Goal: Task Accomplishment & Management: Use online tool/utility

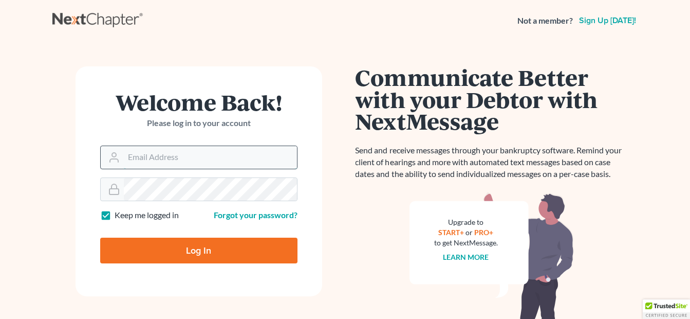
click at [225, 147] on input "Email Address" at bounding box center [210, 157] width 173 height 23
type input "fesenmyer_law@hotmail.com"
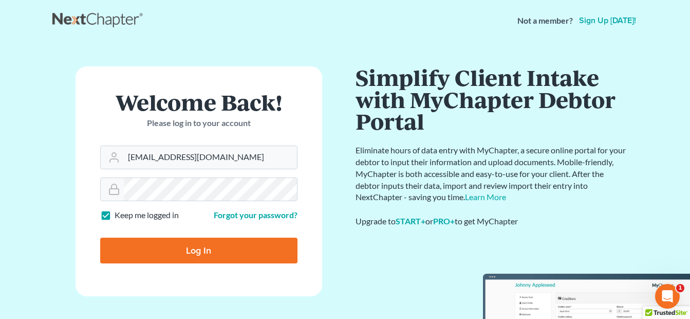
click at [202, 247] on input "Log In" at bounding box center [198, 250] width 197 height 26
type input "Thinking..."
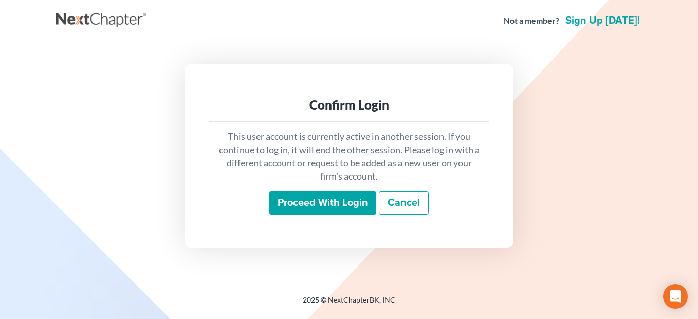
click at [318, 202] on input "Proceed with login" at bounding box center [322, 203] width 107 height 24
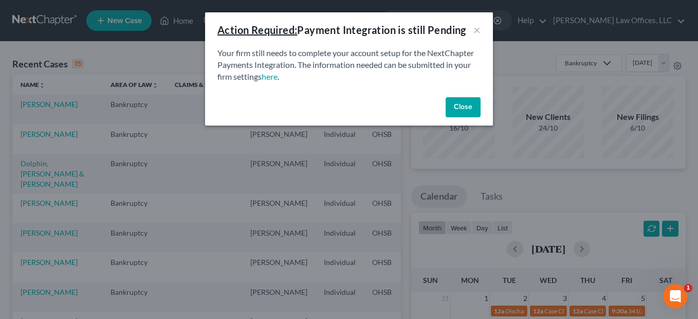
click at [458, 108] on button "Close" at bounding box center [463, 107] width 35 height 21
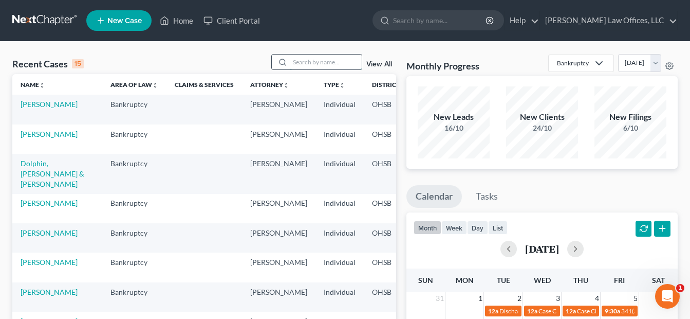
click at [336, 64] on input "search" at bounding box center [326, 61] width 72 height 15
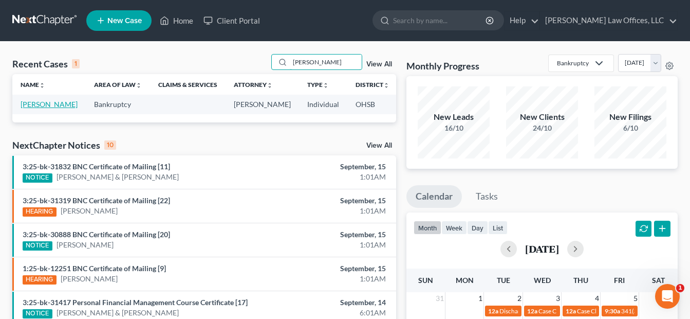
type input "horst"
click at [32, 103] on link "Horstman, Paul" at bounding box center [49, 104] width 57 height 9
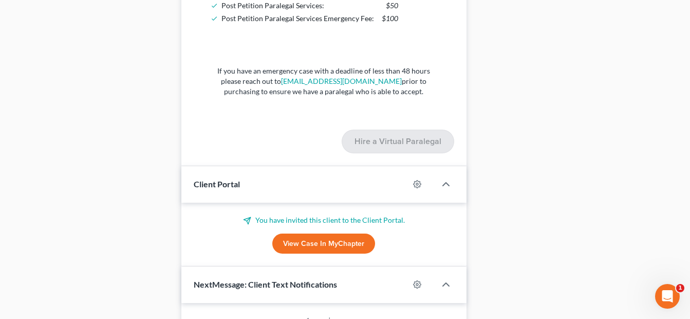
scroll to position [976, 0]
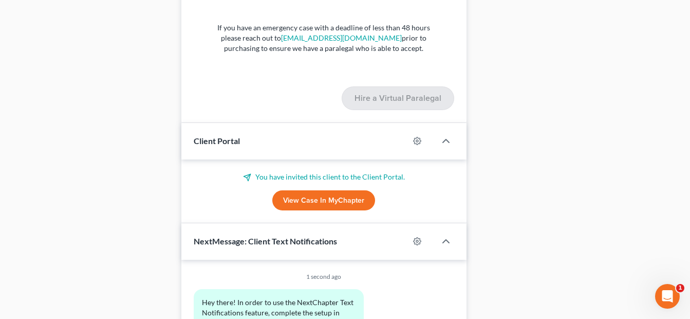
click at [346, 197] on link "View Case in MyChapter" at bounding box center [323, 200] width 103 height 21
